Goal: Information Seeking & Learning: Check status

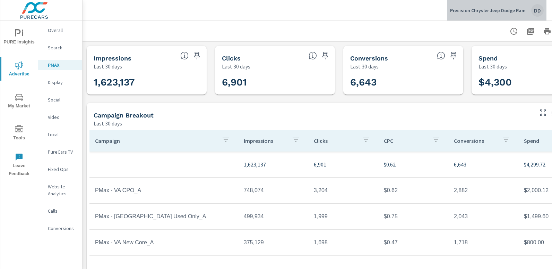
click at [536, 11] on div "DD" at bounding box center [537, 10] width 12 height 12
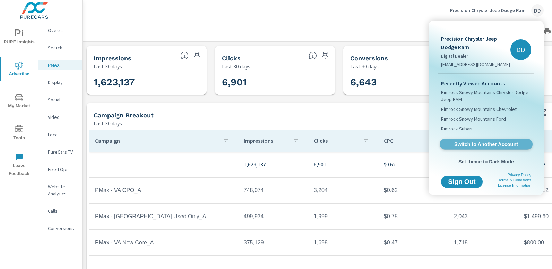
click at [477, 139] on link "Switch to Another Account" at bounding box center [486, 144] width 93 height 11
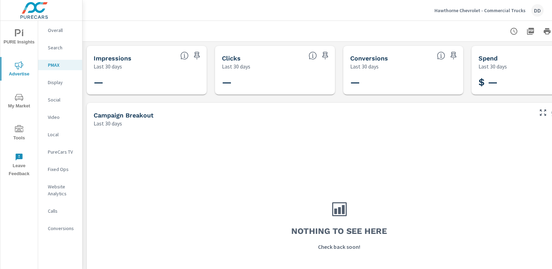
scroll to position [0, 49]
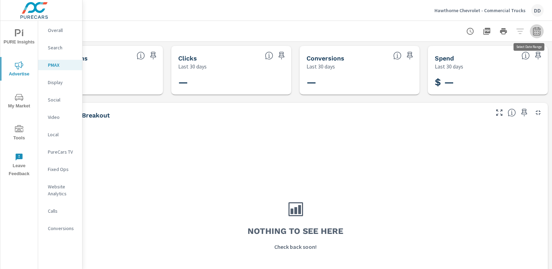
click at [533, 31] on icon "button" at bounding box center [537, 31] width 8 height 8
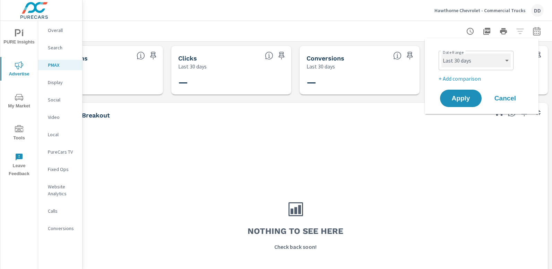
click at [489, 63] on select "Custom Yesterday Last week Last 7 days Last 14 days Last 30 days Last 45 days L…" at bounding box center [476, 60] width 69 height 14
click at [442, 53] on select "Custom Yesterday Last week Last 7 days Last 14 days Last 30 days Last 45 days L…" at bounding box center [476, 60] width 69 height 14
select select "Month to date"
click at [462, 100] on span "Apply" at bounding box center [461, 98] width 28 height 7
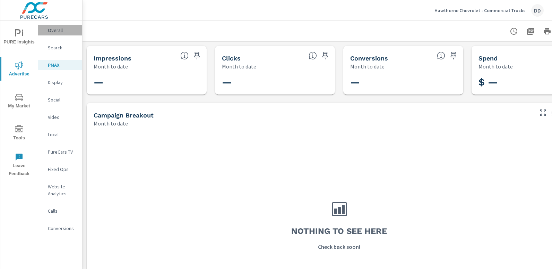
click at [62, 33] on p "Overall" at bounding box center [62, 30] width 29 height 7
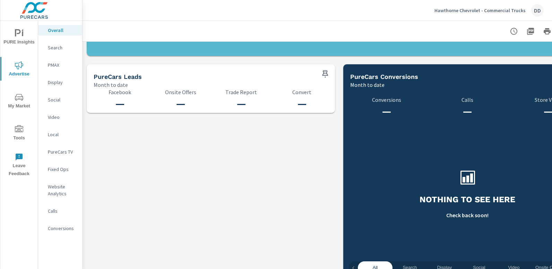
scroll to position [723, 0]
